Goal: Task Accomplishment & Management: Manage account settings

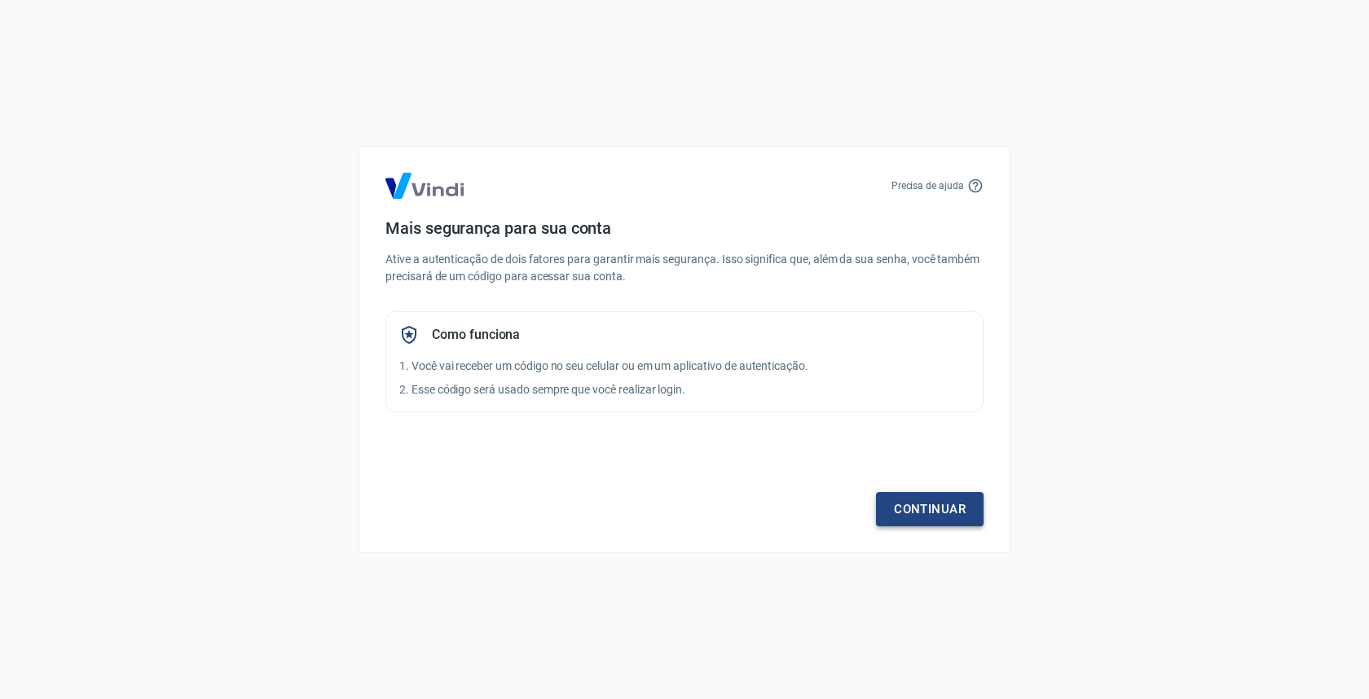
click at [939, 513] on link "Continuar" at bounding box center [930, 509] width 108 height 34
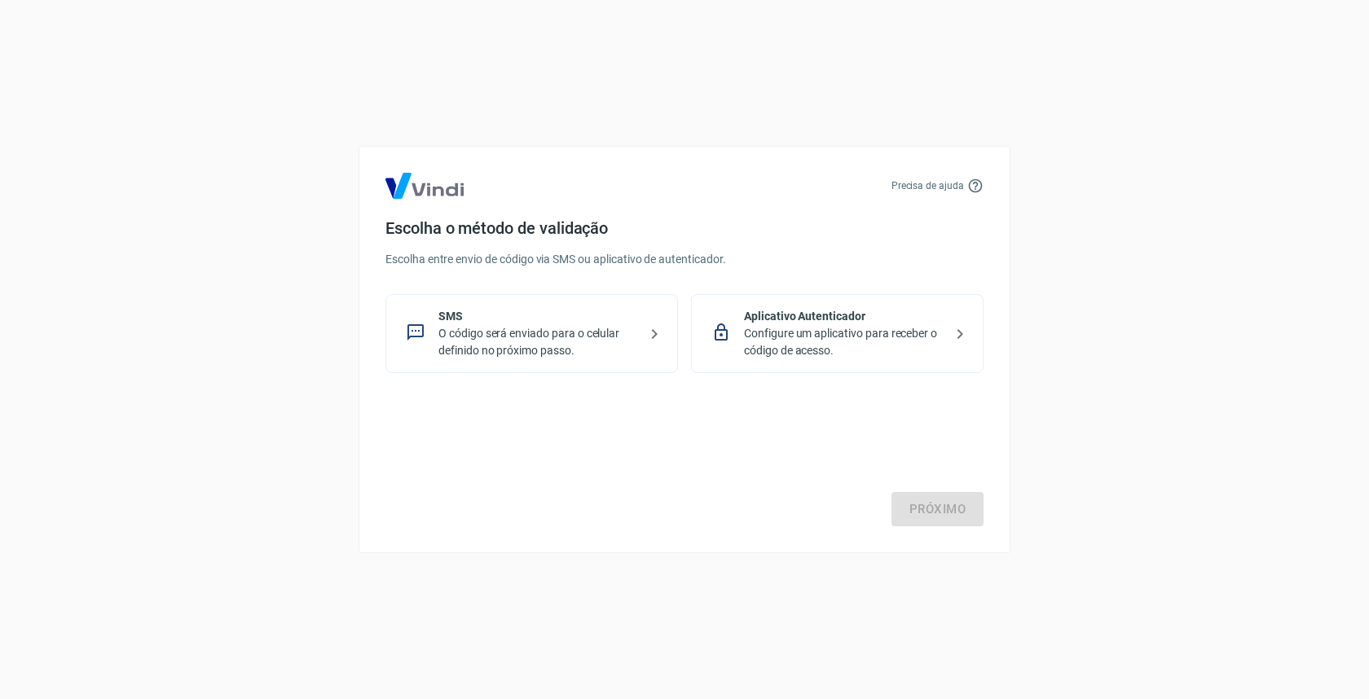
click at [570, 328] on p "O código será enviado para o celular definido no próximo passo." at bounding box center [538, 342] width 200 height 34
click at [917, 512] on link "Próximo" at bounding box center [937, 509] width 92 height 34
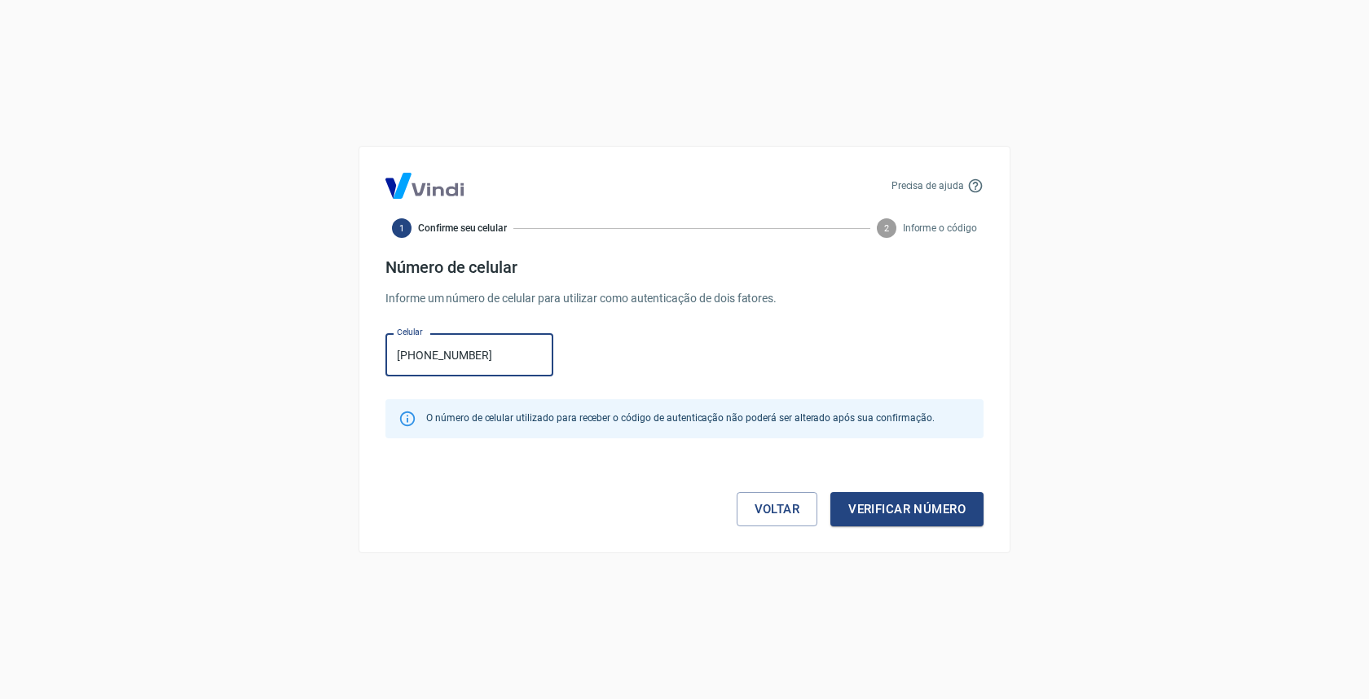
type input "[PHONE_NUMBER]"
click at [871, 507] on button "Verificar número" at bounding box center [906, 509] width 153 height 34
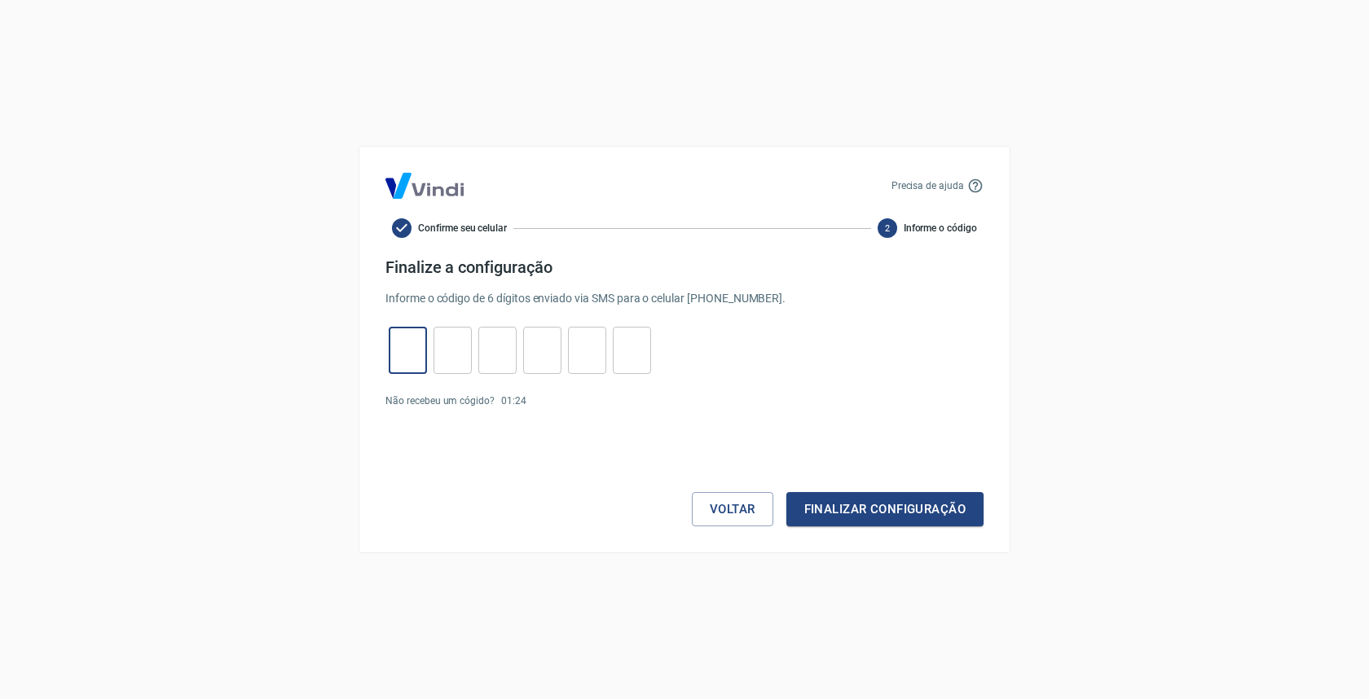
click at [417, 354] on input "tel" at bounding box center [408, 350] width 38 height 35
type input "6"
type input "0"
type input "9"
type input "3"
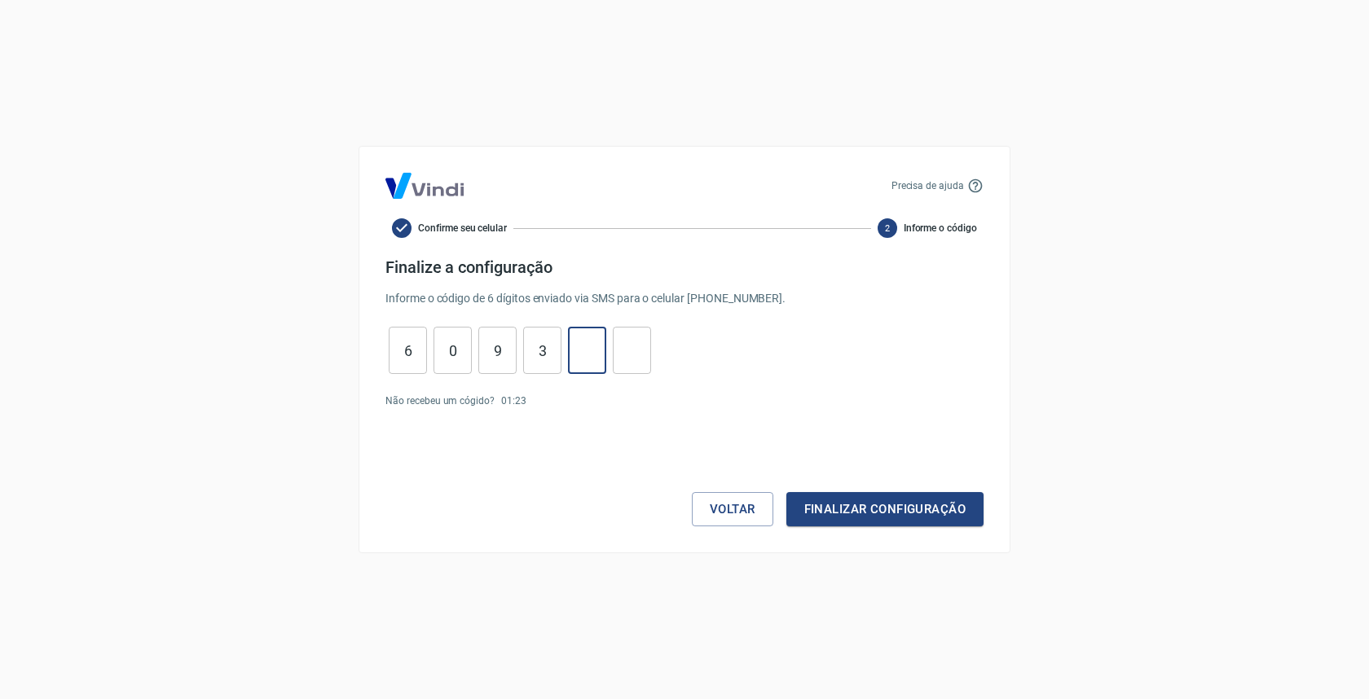
type input "6"
type input "3"
type input "6"
type input "3"
type input "9"
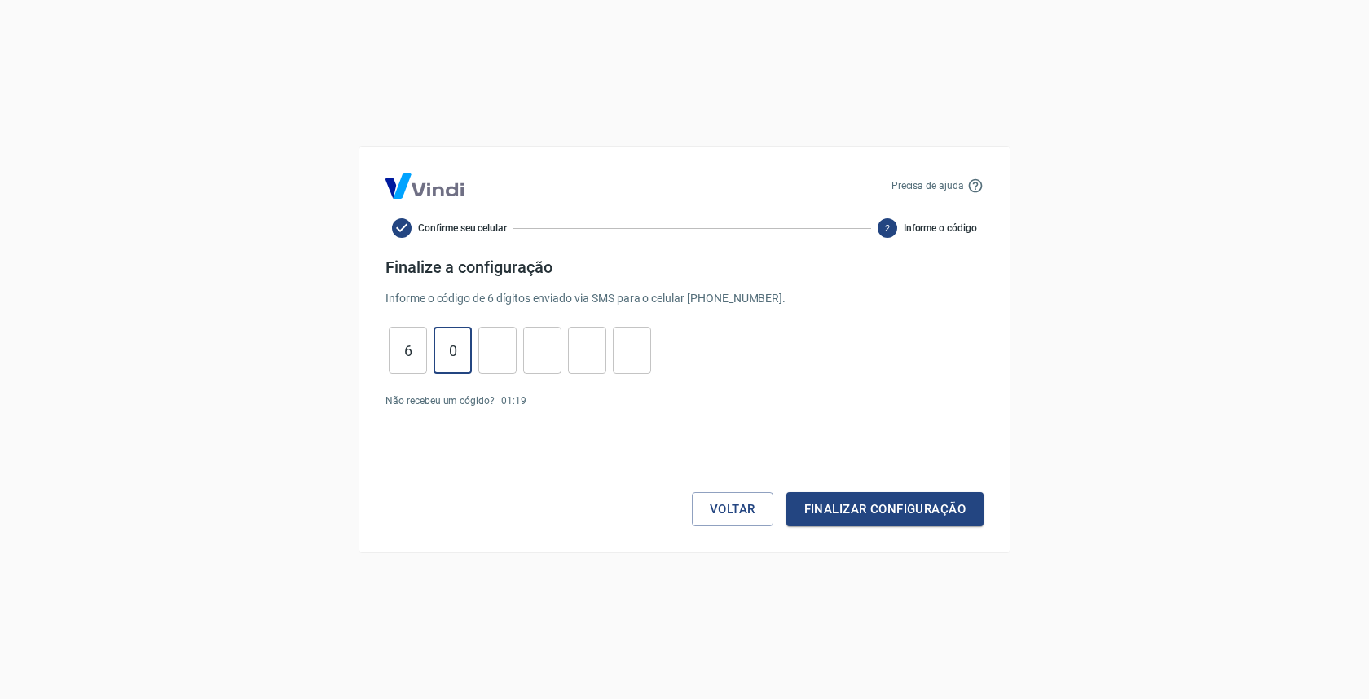
type input "0"
type input "6"
type input "5"
type input "6"
type input "1"
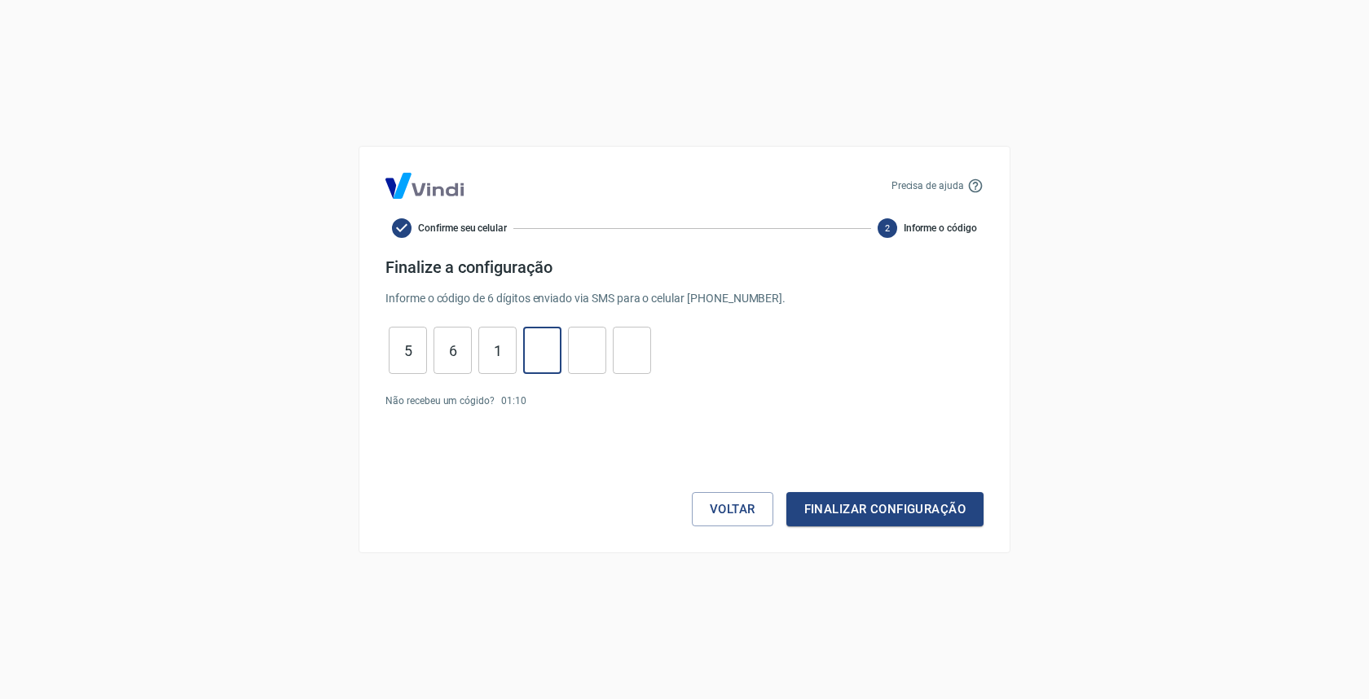
type input "6"
type input "4"
type input "0"
click at [931, 514] on button "Finalizar configuração" at bounding box center [884, 509] width 197 height 34
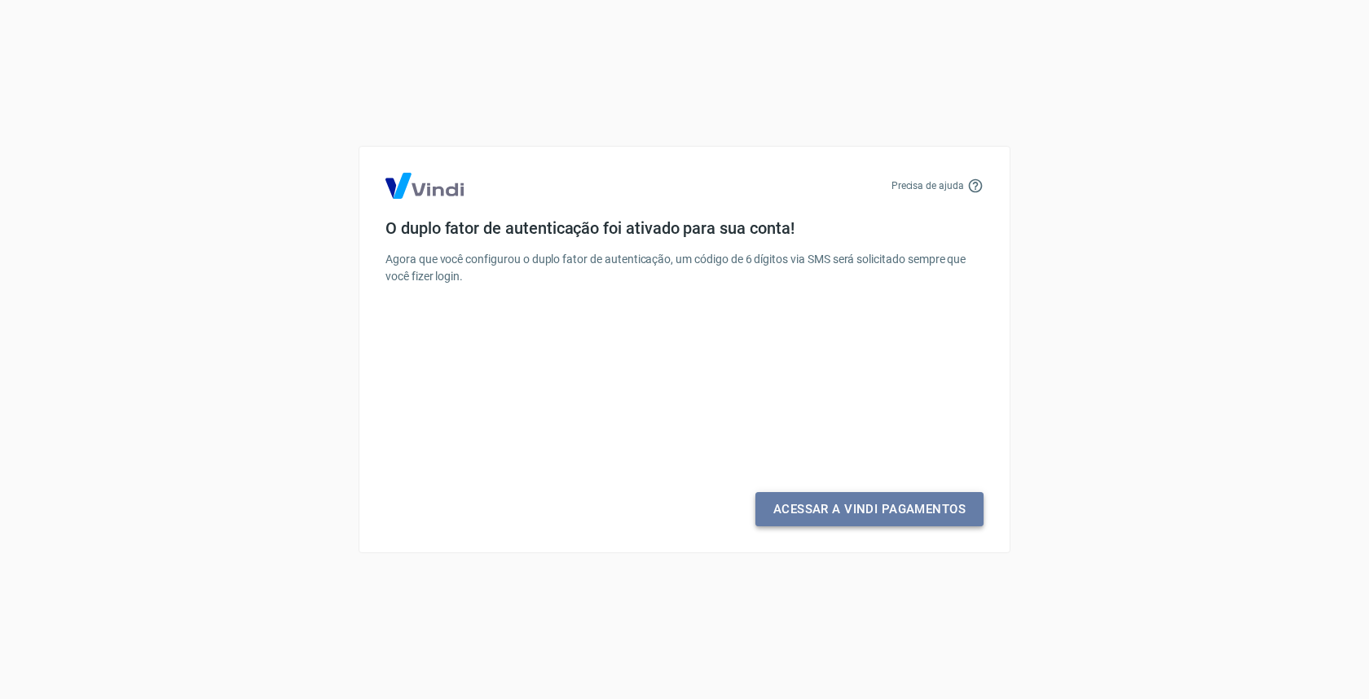
click at [872, 505] on link "Acessar a Vindi Pagamentos" at bounding box center [869, 509] width 228 height 34
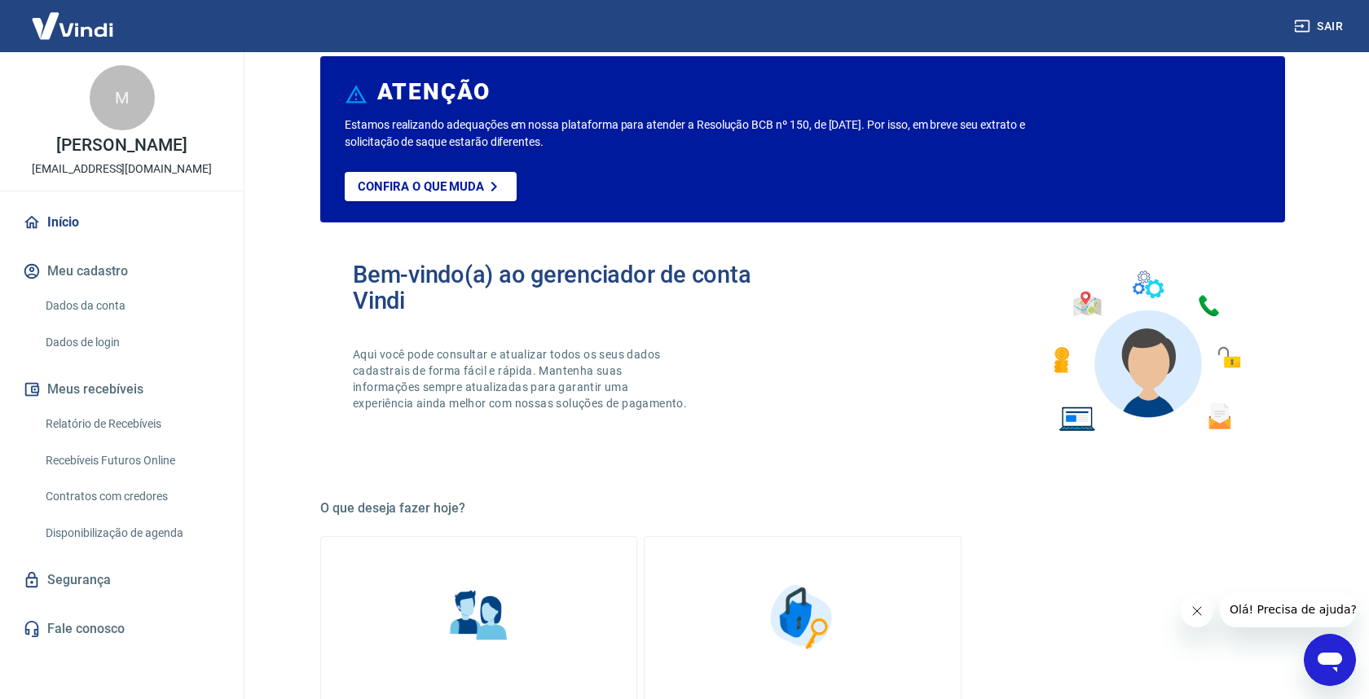
scroll to position [25, 0]
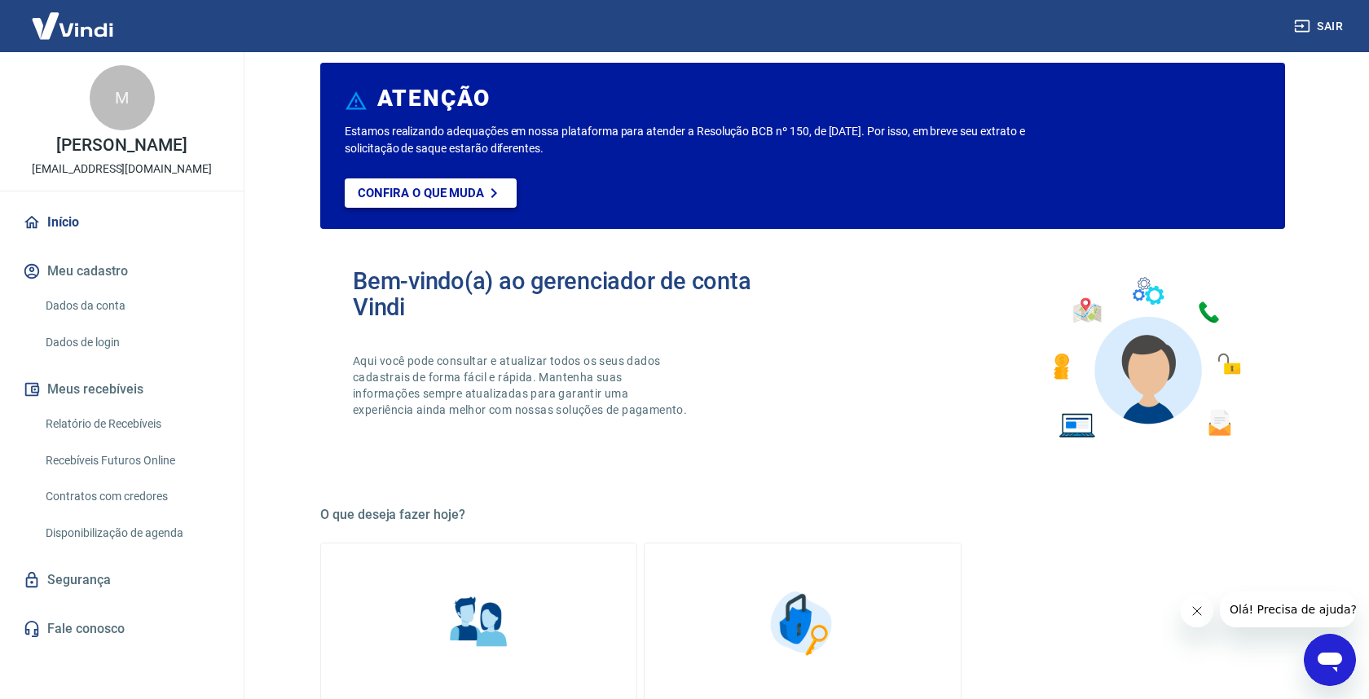
click at [424, 187] on p "Confira o que muda" at bounding box center [421, 193] width 126 height 15
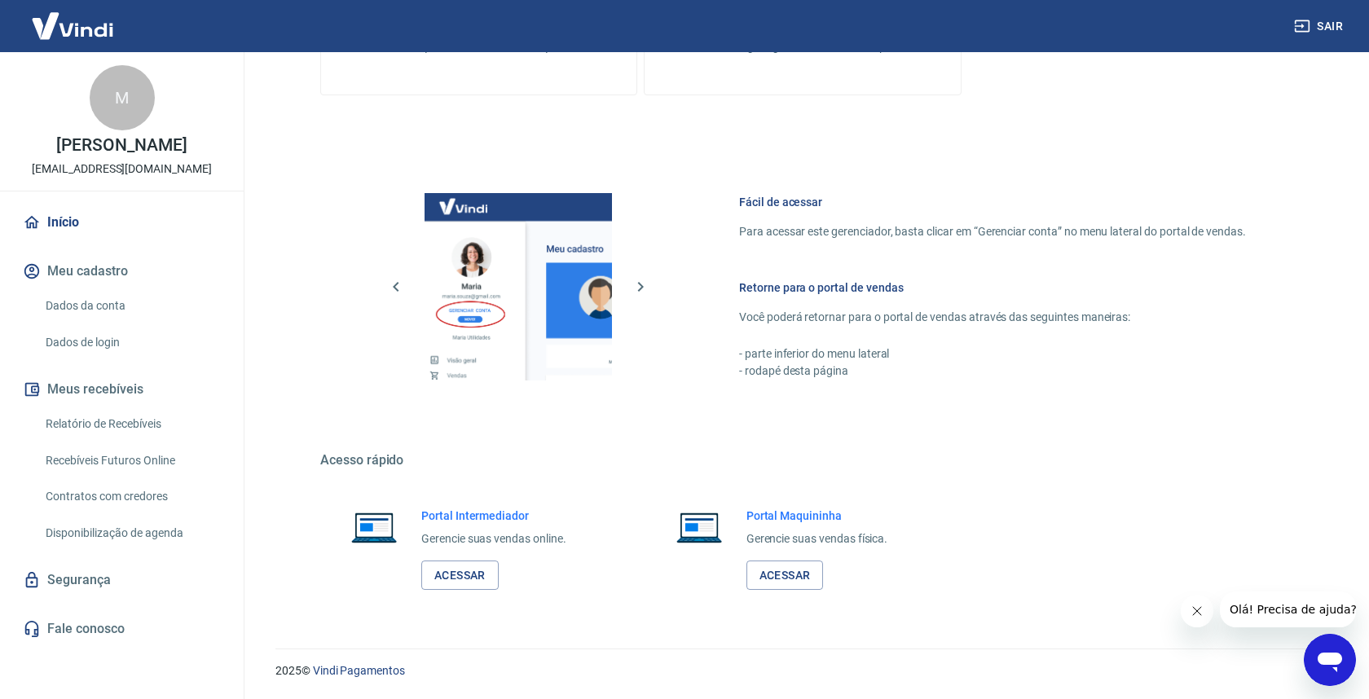
scroll to position [740, 0]
click at [460, 574] on link "Acessar" at bounding box center [459, 576] width 77 height 30
